Goal: Information Seeking & Learning: Learn about a topic

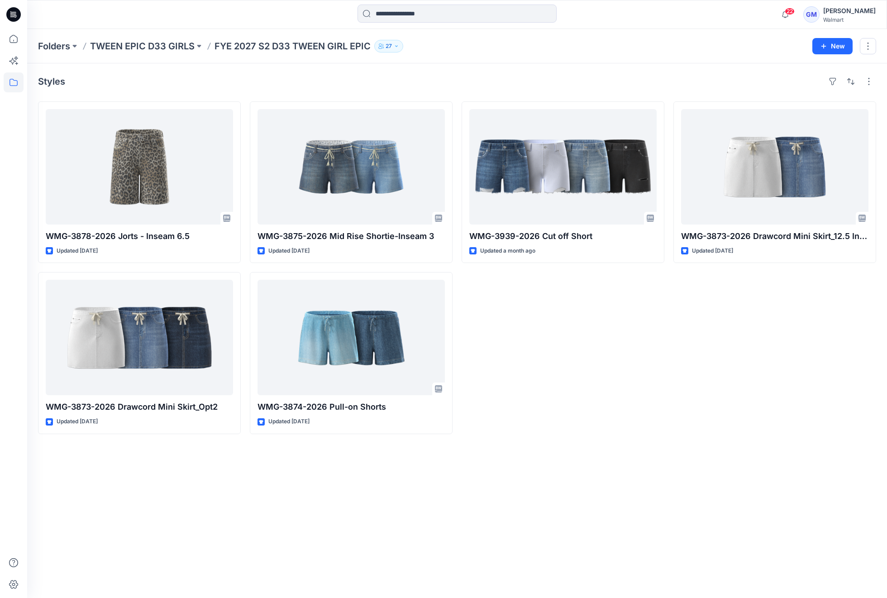
click at [25, 41] on div at bounding box center [13, 299] width 27 height 598
click at [17, 38] on icon at bounding box center [14, 39] width 20 height 20
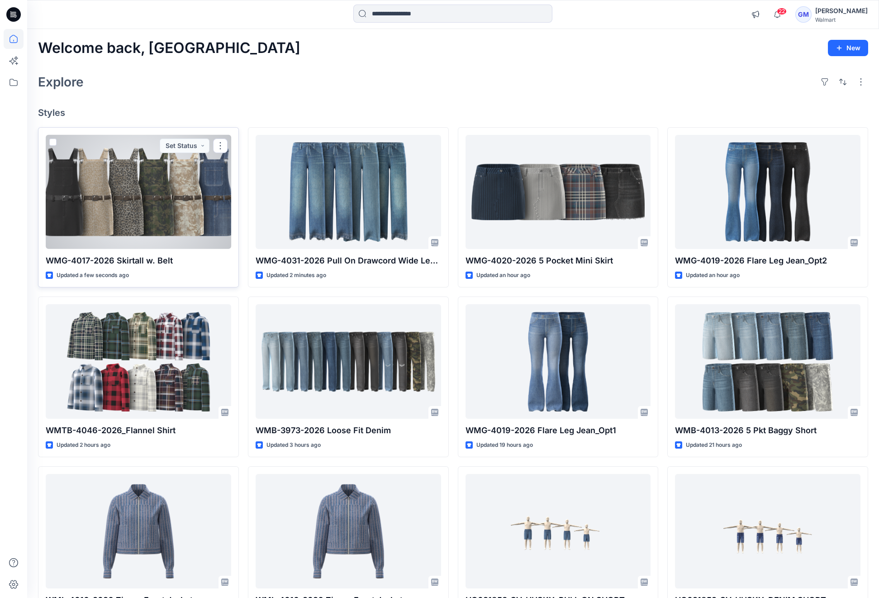
click at [123, 204] on div at bounding box center [138, 192] width 185 height 114
